Goal: Information Seeking & Learning: Learn about a topic

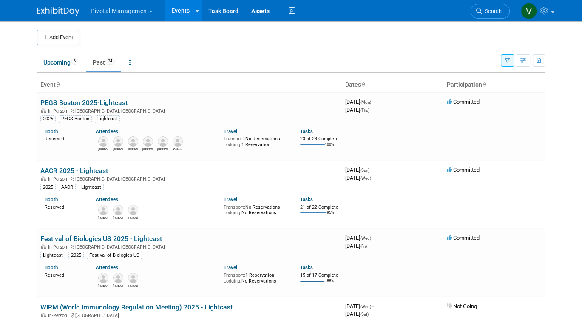
click at [506, 61] on icon "button" at bounding box center [508, 61] width 6 height 6
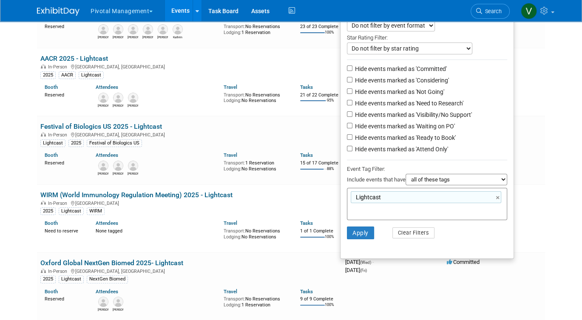
scroll to position [119, 0]
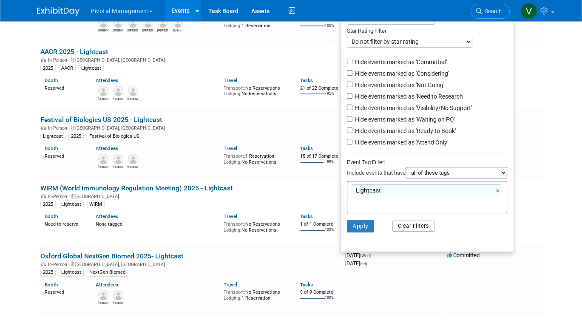
click at [406, 231] on button "Clear Filters" at bounding box center [414, 226] width 43 height 11
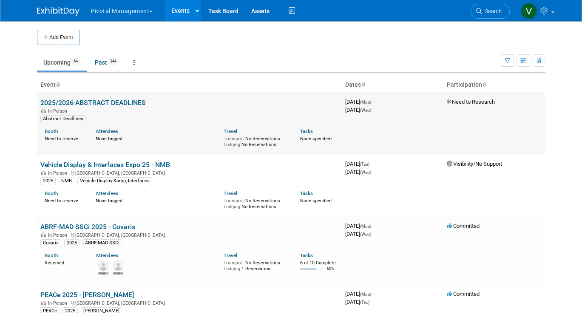
scroll to position [1943, 0]
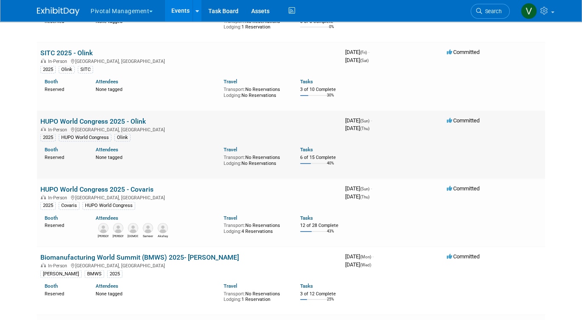
click at [104, 125] on link "HUPO World Congress 2025 - Olink" at bounding box center [92, 121] width 105 height 8
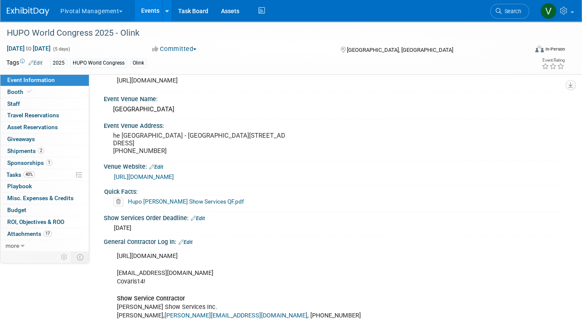
scroll to position [1034, 0]
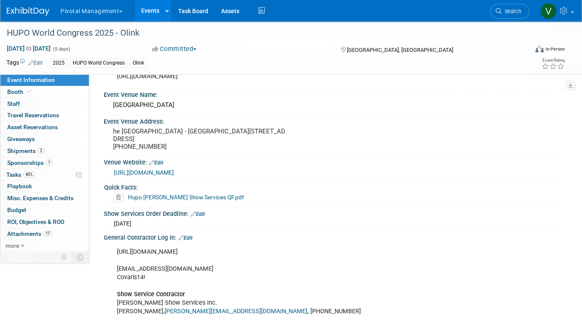
click at [153, 16] on link "Events" at bounding box center [150, 10] width 31 height 21
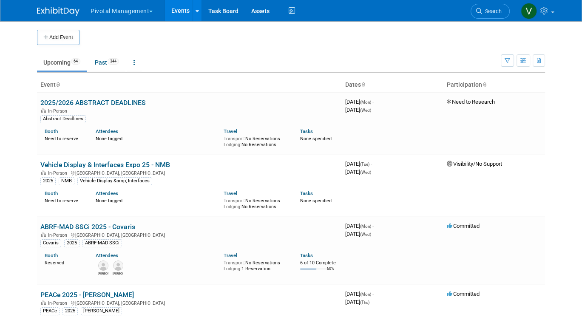
scroll to position [1943, 0]
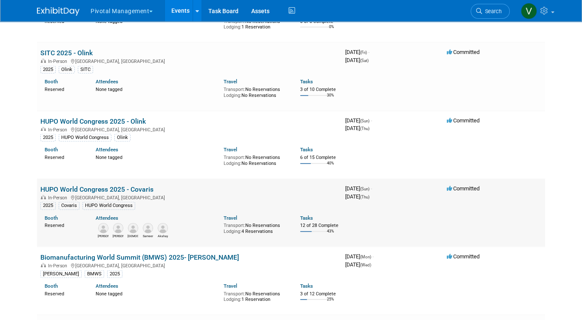
click at [114, 194] on link "HUPO World Congress 2025 - Covaris" at bounding box center [96, 189] width 113 height 8
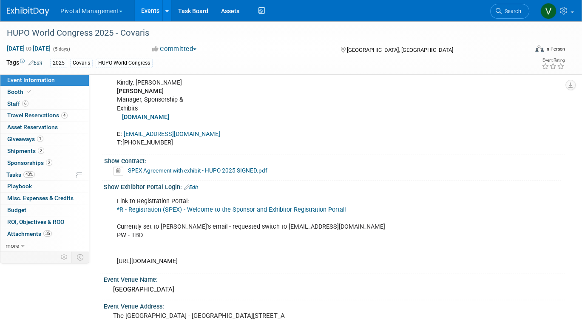
scroll to position [1110, 0]
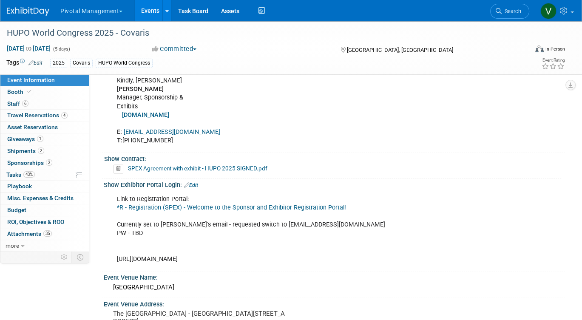
click at [206, 204] on link "*R - Registration (SPEX) - Welcome to the Sponsor and Exhibitor Registration Po…" at bounding box center [231, 207] width 229 height 7
drag, startPoint x: 257, startPoint y: 215, endPoint x: 290, endPoint y: 213, distance: 32.4
click at [290, 213] on div "Link to Registration Portal: *R - Registration (SPEX) - Welcome to the Sponsor …" at bounding box center [293, 229] width 365 height 77
drag, startPoint x: 257, startPoint y: 216, endPoint x: 329, endPoint y: 215, distance: 72.3
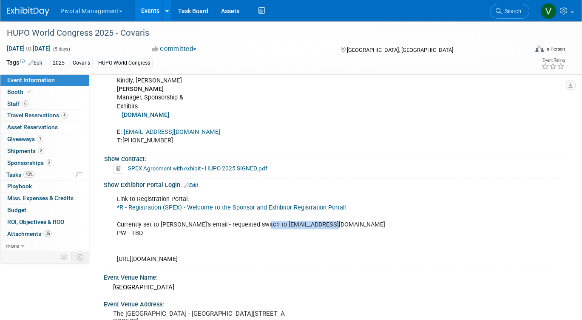
click at [329, 215] on div "Link to Registration Portal: *R - Registration (SPEX) - Welcome to the Sponsor …" at bounding box center [293, 229] width 365 height 77
copy div "jgatton@pivotalmgt.com"
click at [194, 182] on link "Edit" at bounding box center [191, 185] width 14 height 6
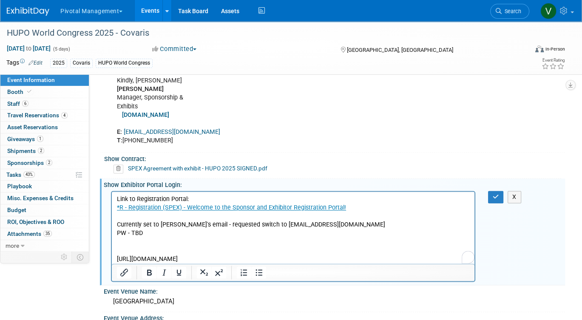
scroll to position [0, 0]
click at [172, 233] on p "Link to Registration Portal: *R - Registration (SPEX) - Welcome to the Sponsor …" at bounding box center [293, 229] width 353 height 68
drag, startPoint x: 117, startPoint y: 223, endPoint x: 256, endPoint y: 225, distance: 139.1
click at [256, 225] on p "Link to Registration Portal: *R - Registration (SPEX) - Welcome to the Sponsor …" at bounding box center [293, 229] width 353 height 68
click at [496, 194] on icon "button" at bounding box center [496, 197] width 6 height 6
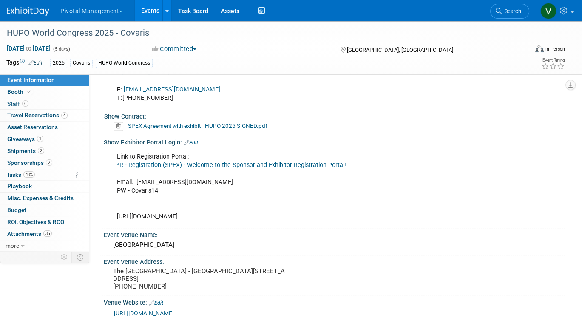
scroll to position [1151, 0]
click at [186, 208] on div "Link to Registration Portal: *R - Registration (SPEX) - Welcome to the Sponsor …" at bounding box center [293, 187] width 365 height 77
copy div "https://2025.hupo.org/exhibitor-manual/"
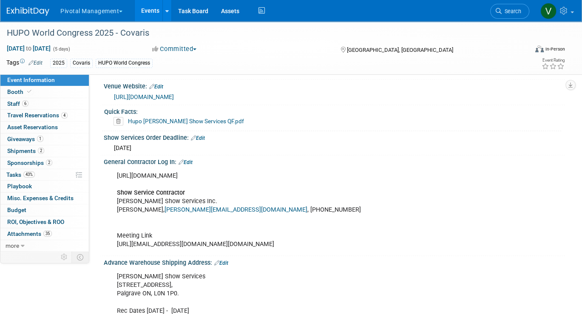
scroll to position [1372, 0]
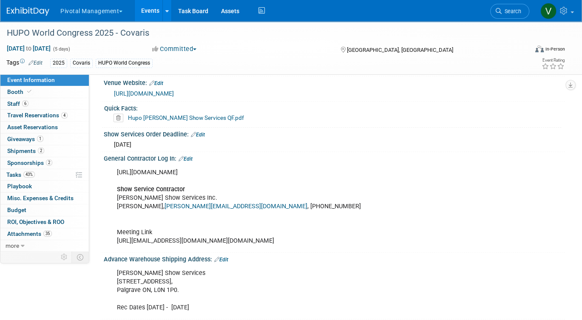
click at [154, 167] on div "https://robinsonevents.ca/rd_ek_kit/1736875675973x182303177272459260?event=1736…" at bounding box center [293, 207] width 365 height 86
copy div "https://robinsonevents.ca/rd_ek_kit/1736875675973x182303177272459260?event=1736…"
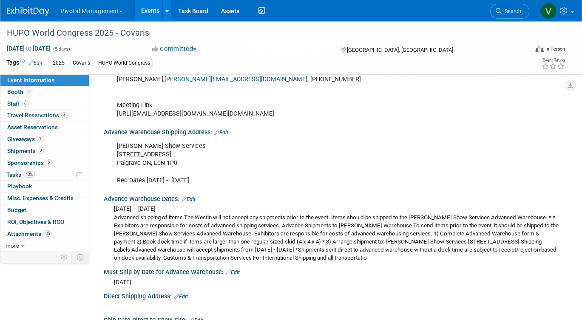
scroll to position [1499, 0]
click at [149, 5] on link "Events" at bounding box center [150, 10] width 31 height 21
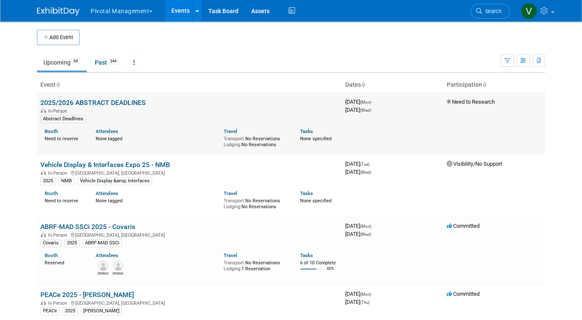
click at [104, 102] on link "2025/2026 ABSTRACT DEADLINES" at bounding box center [92, 103] width 105 height 8
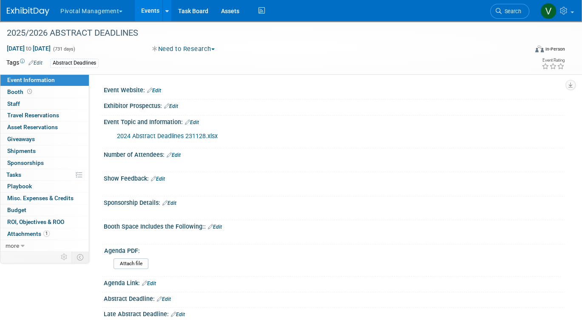
click at [149, 133] on link "2024 Abstract Deadlines 231128.xlsx" at bounding box center [167, 136] width 101 height 7
click at [154, 9] on link "Events" at bounding box center [150, 10] width 31 height 21
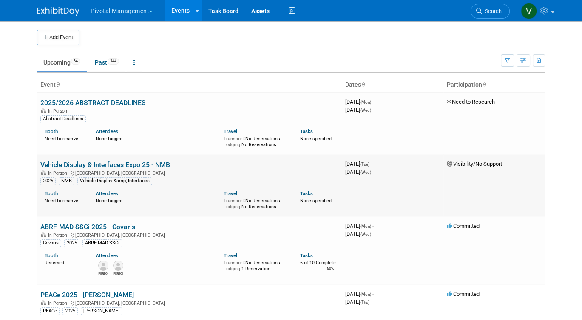
scroll to position [1035, 0]
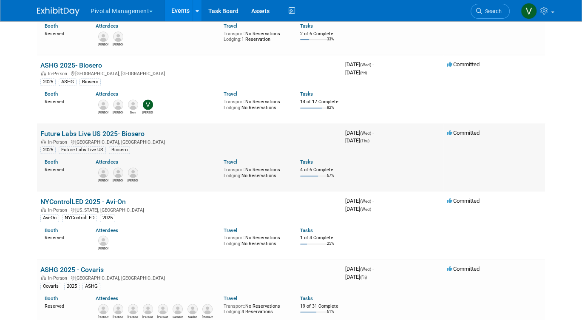
click at [136, 138] on link "Future Labs Live US 2025- Biosero" at bounding box center [92, 134] width 104 height 8
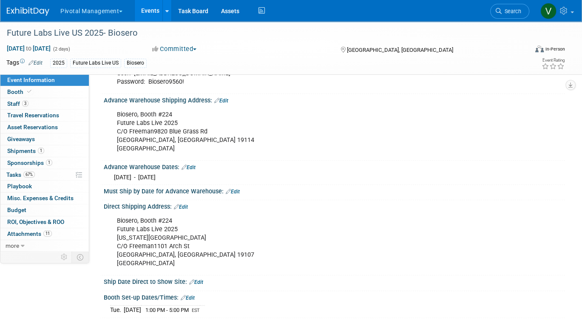
scroll to position [774, 0]
